Goal: Task Accomplishment & Management: Manage account settings

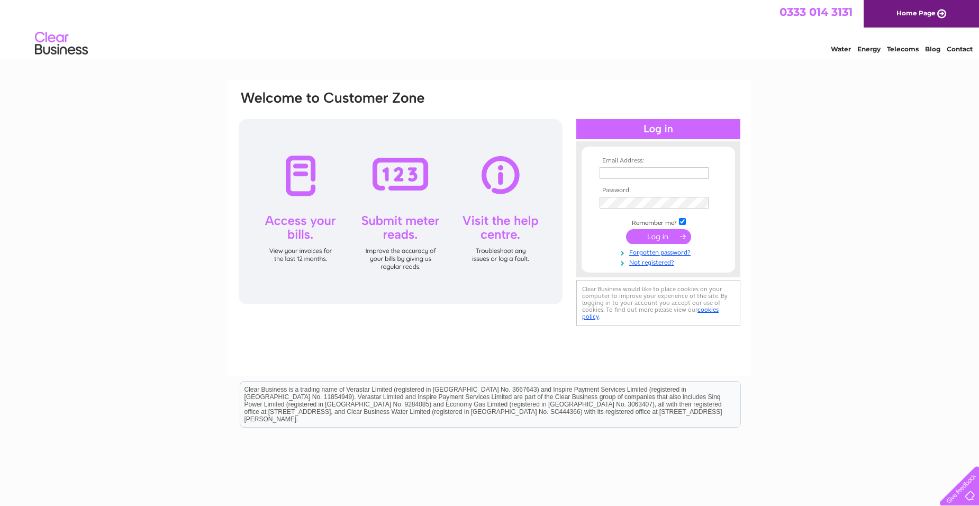
type input "gillian@aandeconstruction.co.uk"
click at [659, 235] on input "submit" at bounding box center [658, 236] width 65 height 15
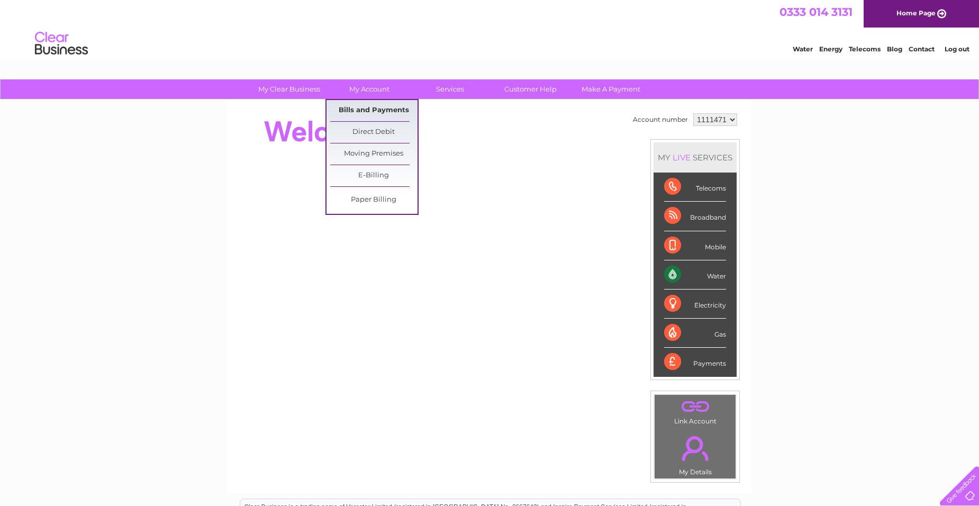
click at [370, 107] on link "Bills and Payments" at bounding box center [373, 110] width 87 height 21
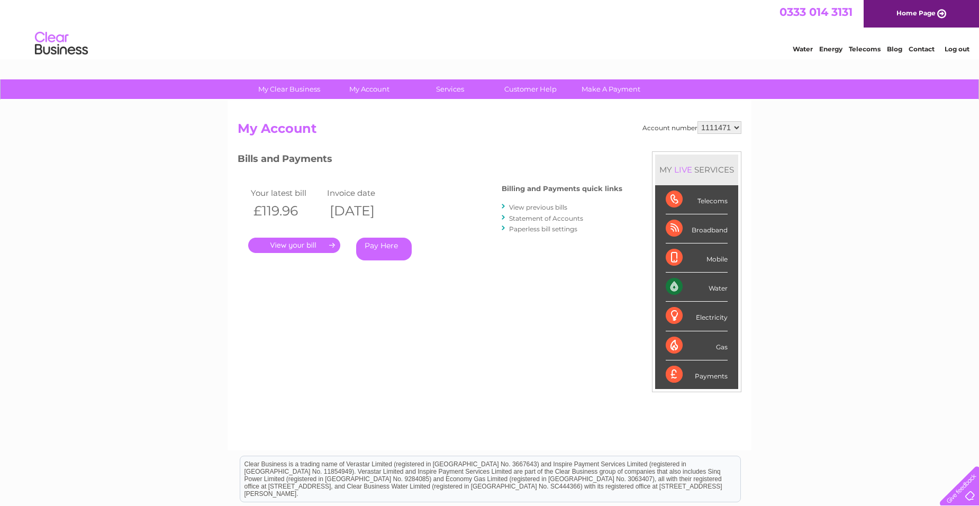
click at [305, 243] on link "." at bounding box center [294, 245] width 92 height 15
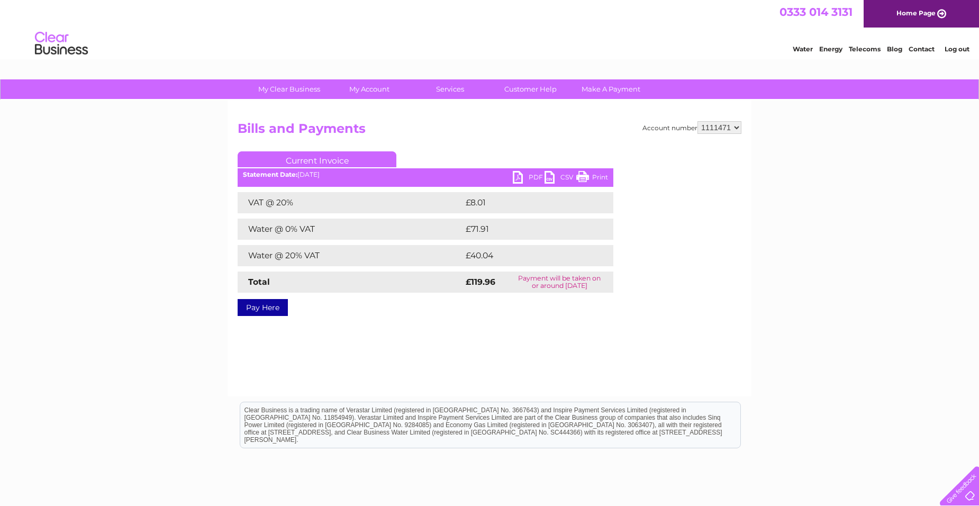
click at [525, 177] on link "PDF" at bounding box center [529, 178] width 32 height 15
